Goal: Find specific page/section: Find specific page/section

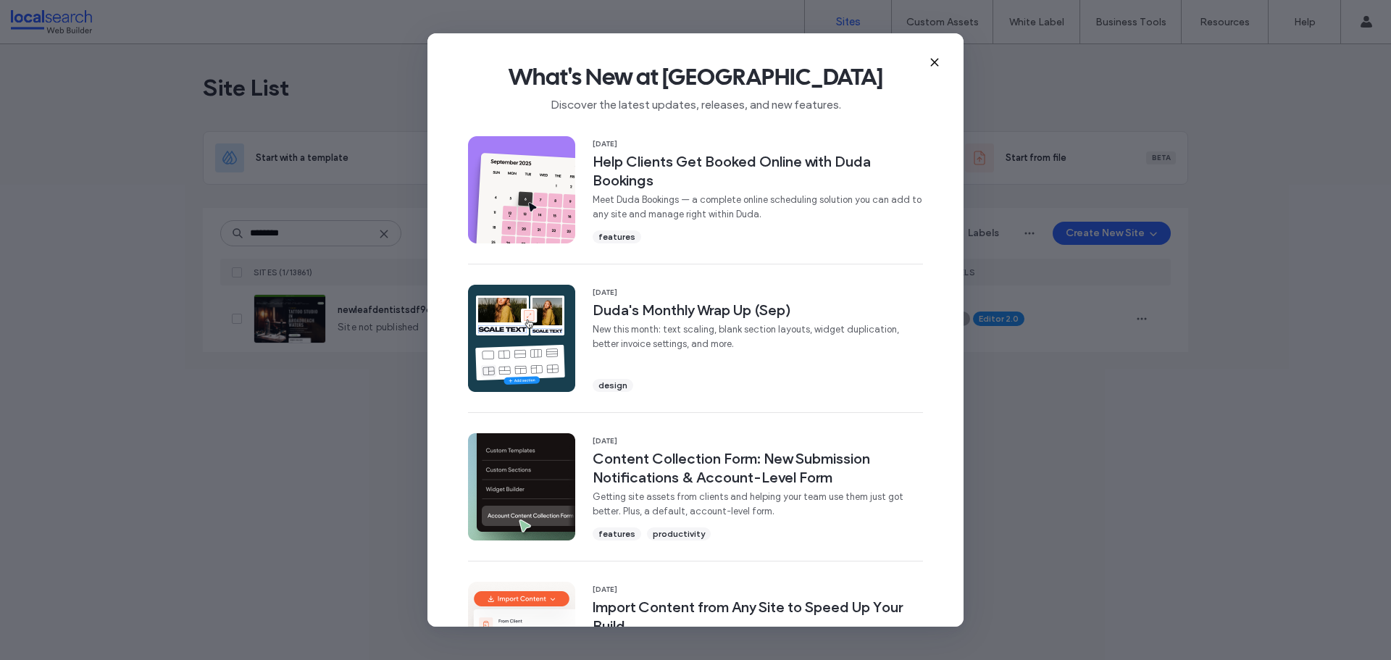
click at [932, 65] on use at bounding box center [934, 62] width 7 height 7
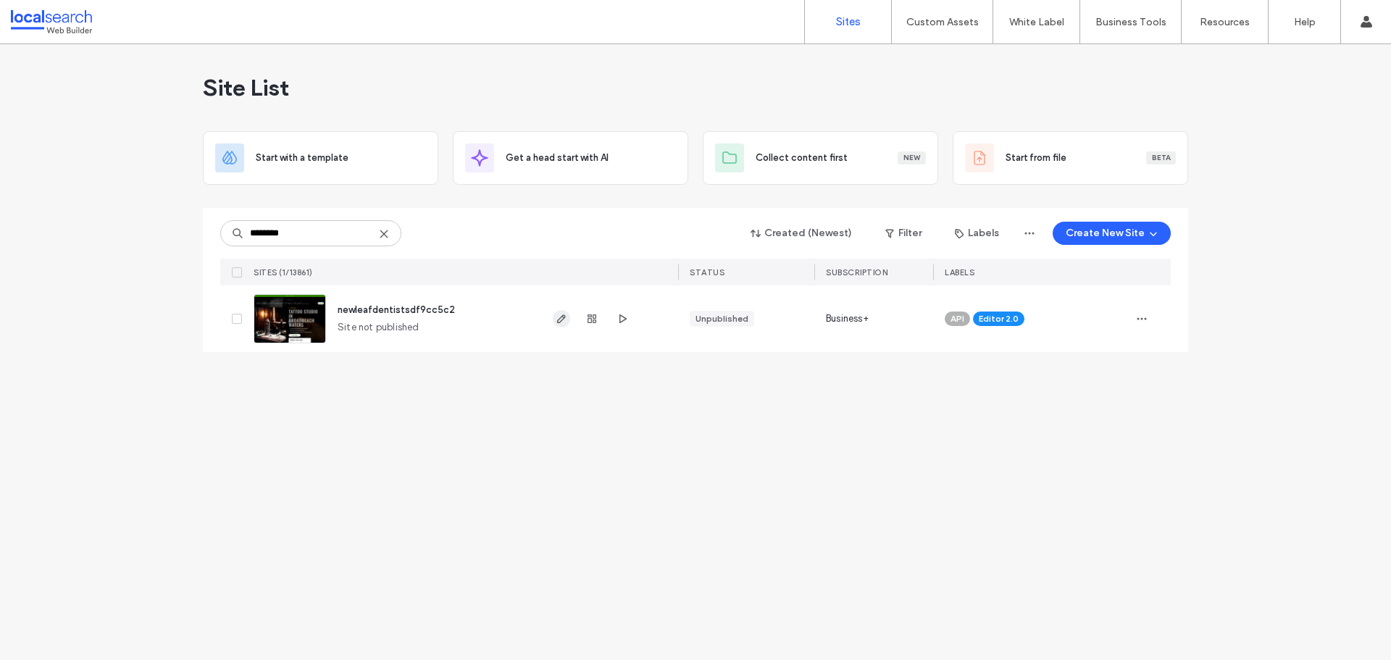
click at [560, 316] on icon "button" at bounding box center [562, 319] width 12 height 12
type input "********"
click at [616, 320] on span "button" at bounding box center [622, 318] width 17 height 17
